Goal: Task Accomplishment & Management: Use online tool/utility

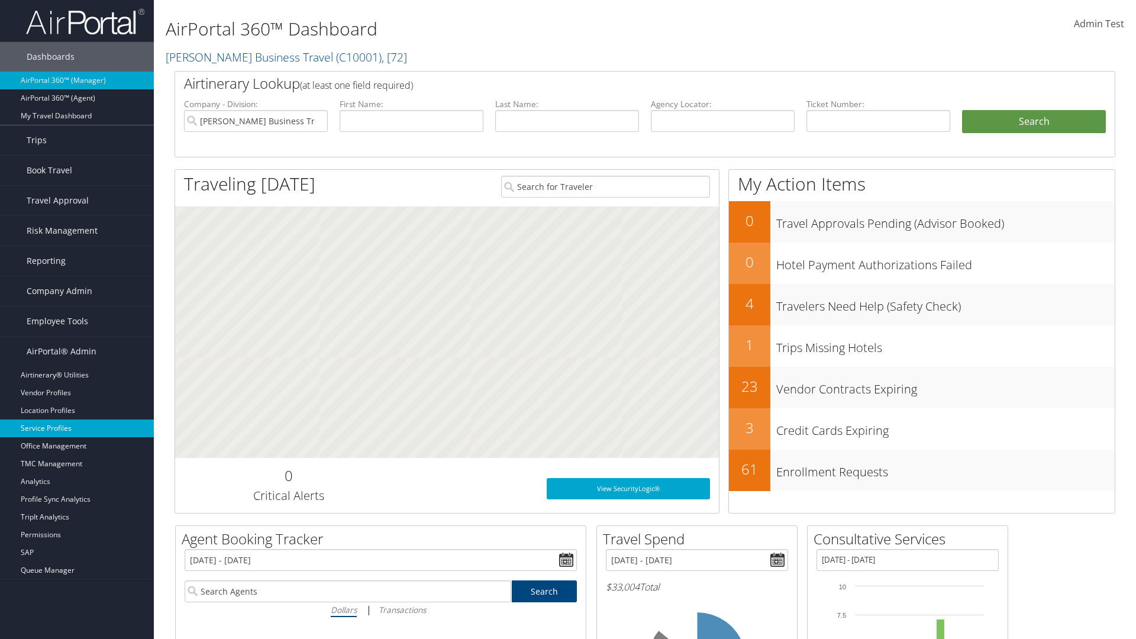
click at [77, 428] on link "Service Profiles" at bounding box center [77, 428] width 154 height 18
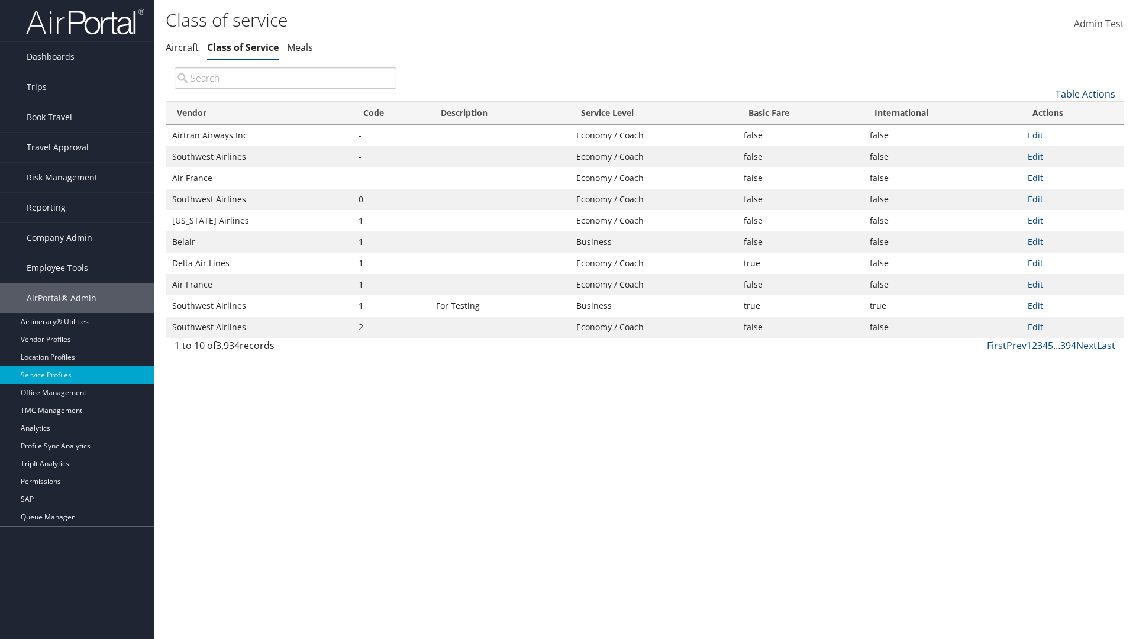
click at [1085, 93] on link "Table Actions" at bounding box center [1085, 94] width 60 height 13
click at [1045, 132] on link "Download Report" at bounding box center [1046, 132] width 156 height 20
click at [1085, 93] on link "Table Actions" at bounding box center [1085, 94] width 60 height 13
click at [1045, 152] on link "Column Visibility" at bounding box center [1046, 153] width 156 height 20
click at [1045, 113] on link "Vendor" at bounding box center [1046, 114] width 156 height 20
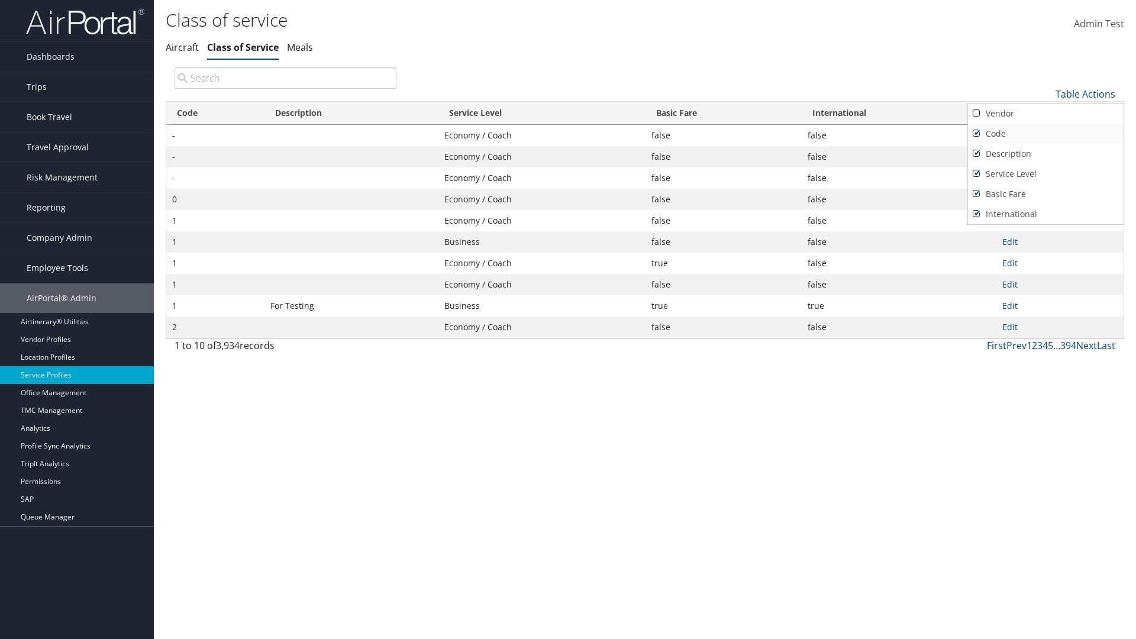
click at [1045, 133] on link "Code" at bounding box center [1046, 134] width 156 height 20
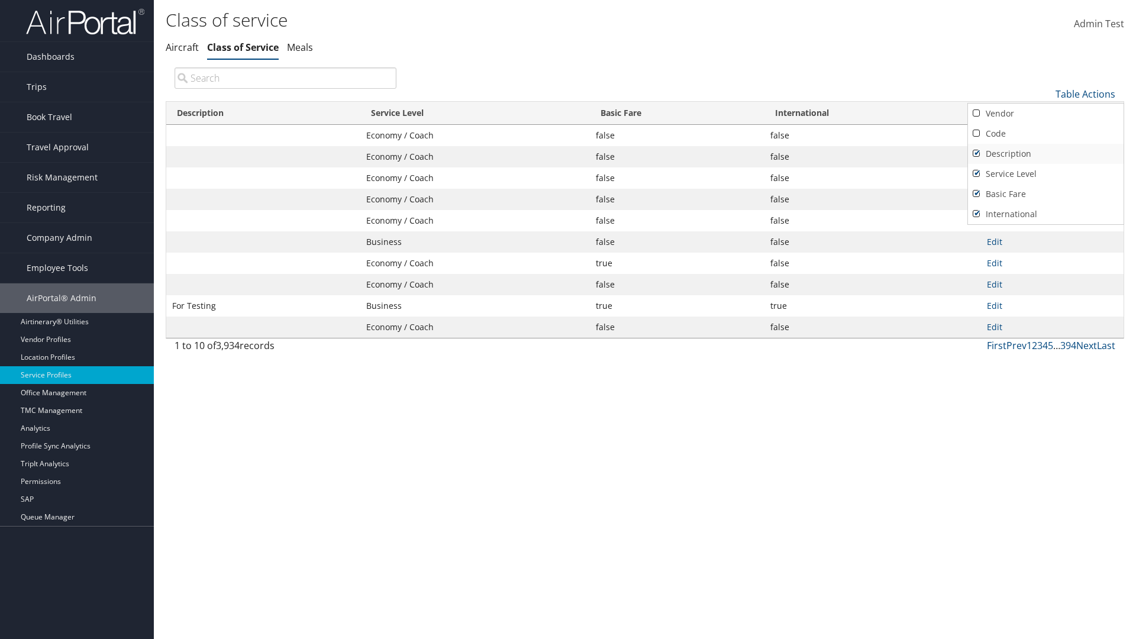
click at [1045, 153] on link "Description" at bounding box center [1046, 154] width 156 height 20
